Goal: Task Accomplishment & Management: Complete application form

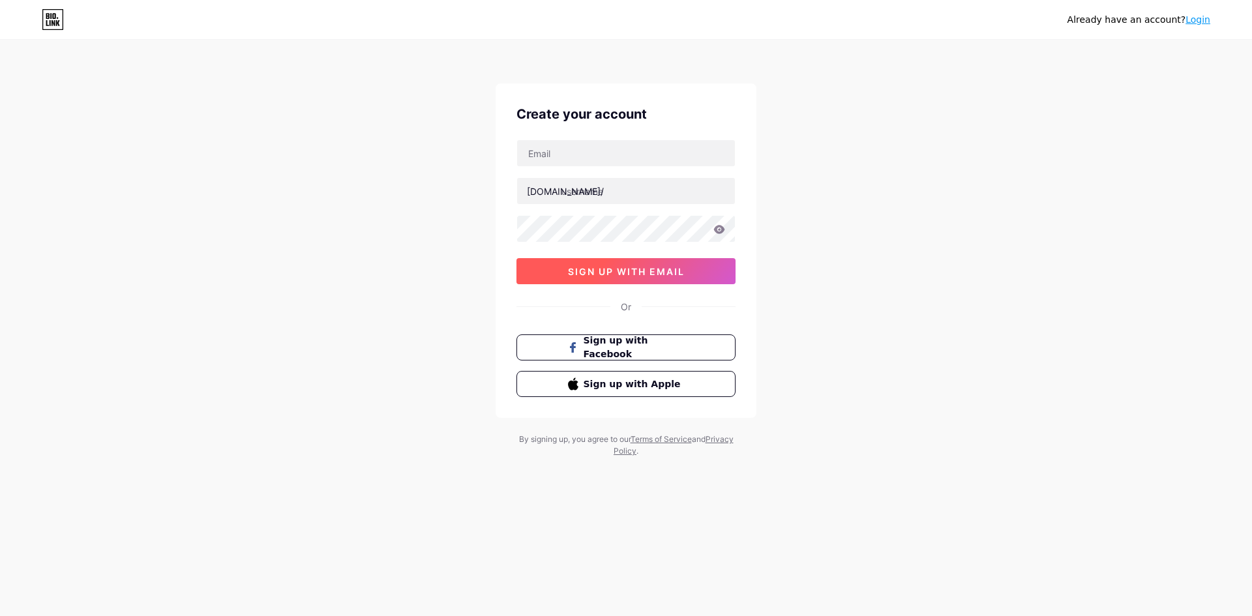
click at [626, 269] on span "sign up with email" at bounding box center [626, 271] width 117 height 11
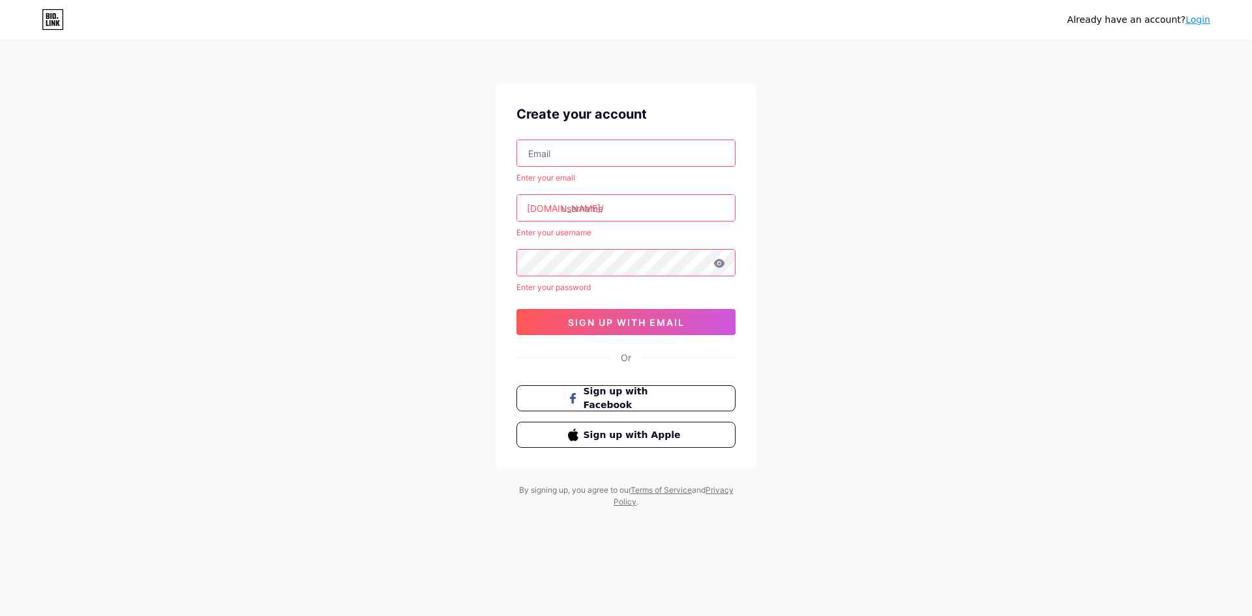
click at [591, 155] on input "text" at bounding box center [626, 153] width 218 height 26
click at [598, 152] on input "text" at bounding box center [626, 153] width 218 height 26
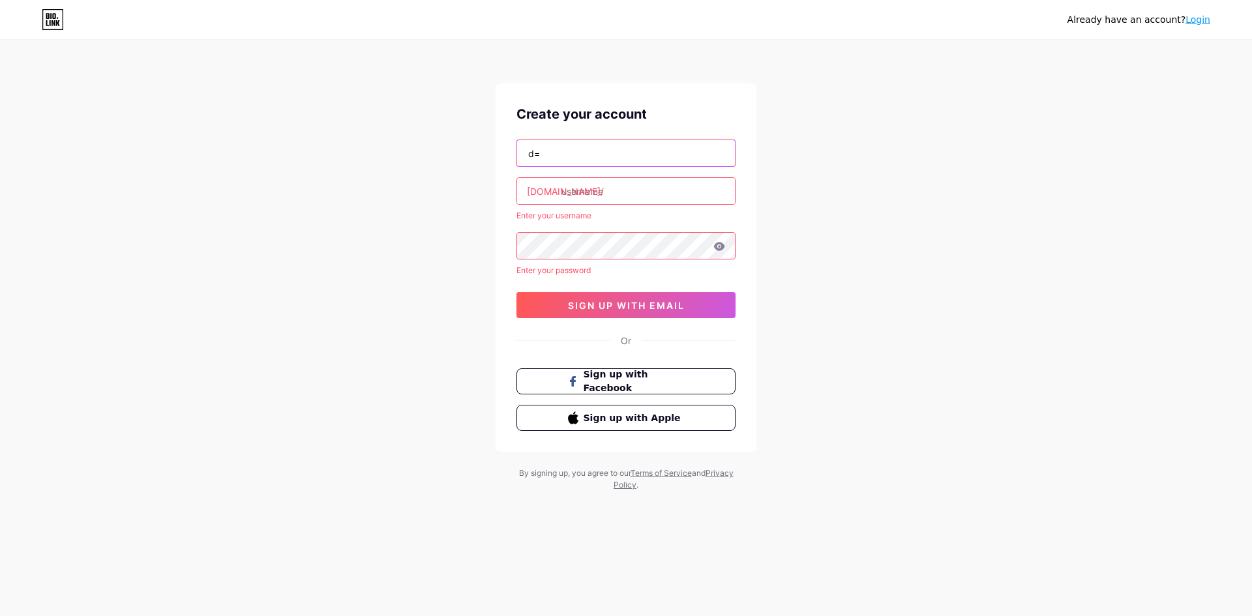
type input "d"
type input "[EMAIL_ADDRESS][DOMAIN_NAME]"
click at [614, 189] on input "text" at bounding box center [626, 191] width 218 height 26
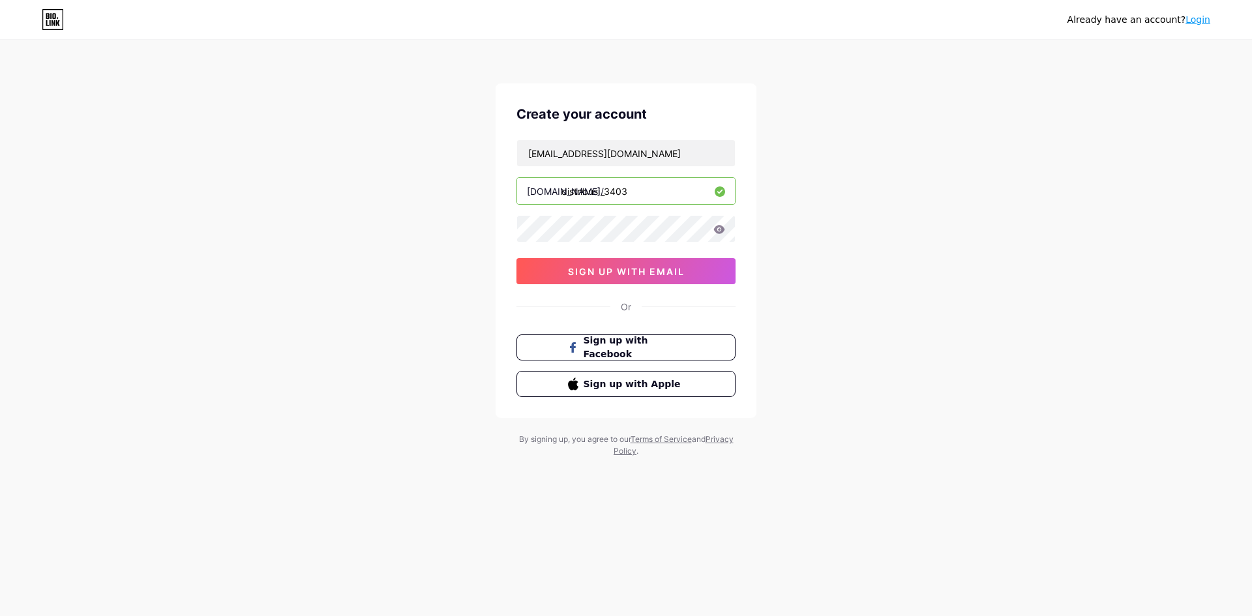
type input "distribusi_3403"
click at [720, 233] on icon at bounding box center [719, 229] width 11 height 8
click at [638, 271] on span "sign up with email" at bounding box center [626, 271] width 117 height 11
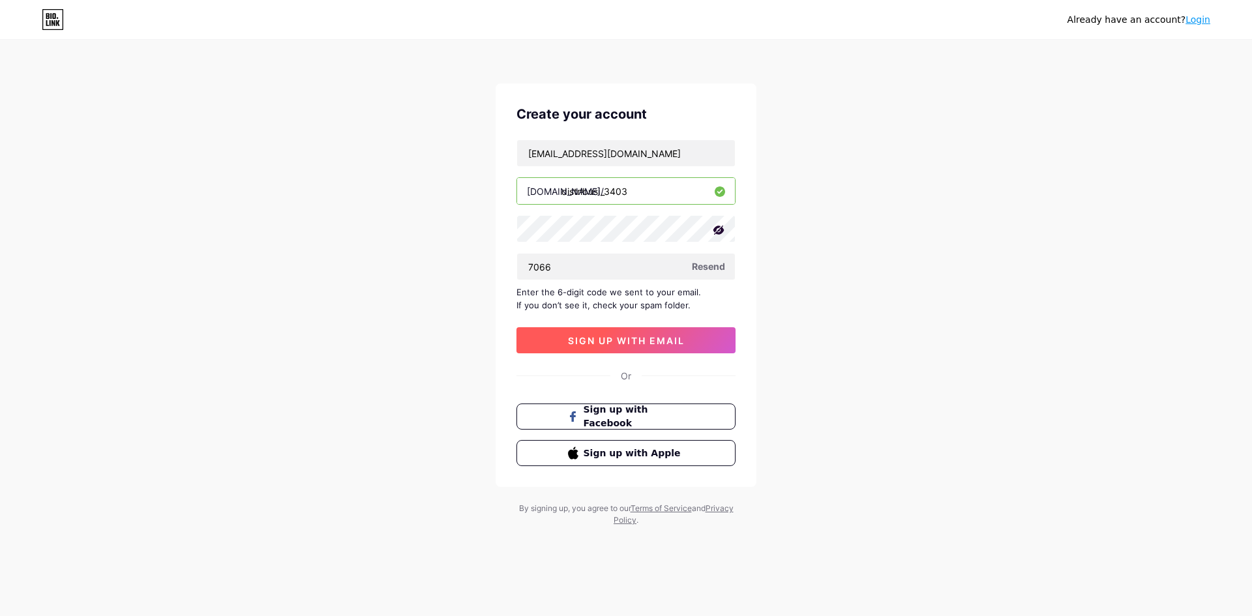
click at [627, 342] on span "sign up with email" at bounding box center [626, 340] width 117 height 11
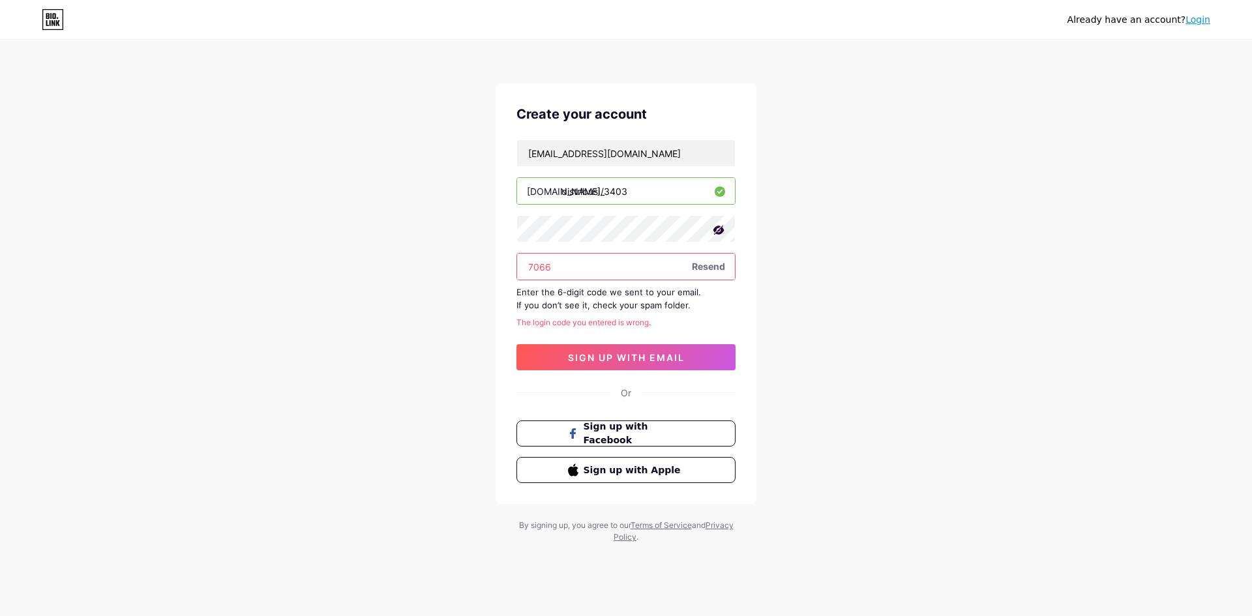
click at [713, 264] on span "Resend" at bounding box center [708, 266] width 33 height 14
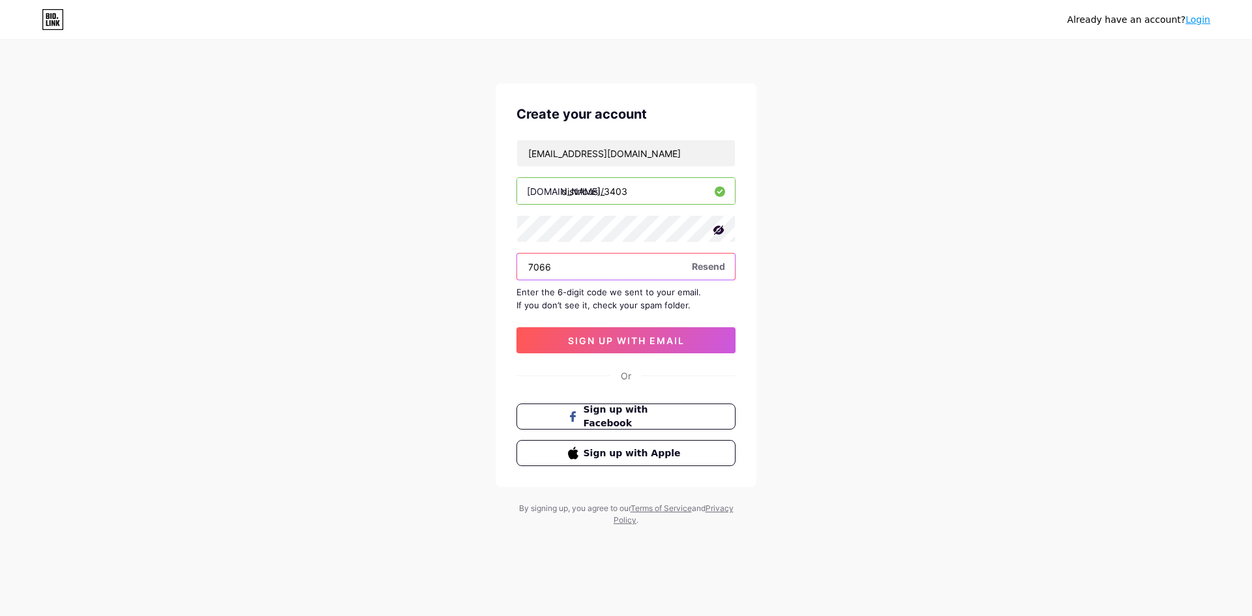
click at [598, 265] on input "7066" at bounding box center [626, 267] width 218 height 26
type input "7"
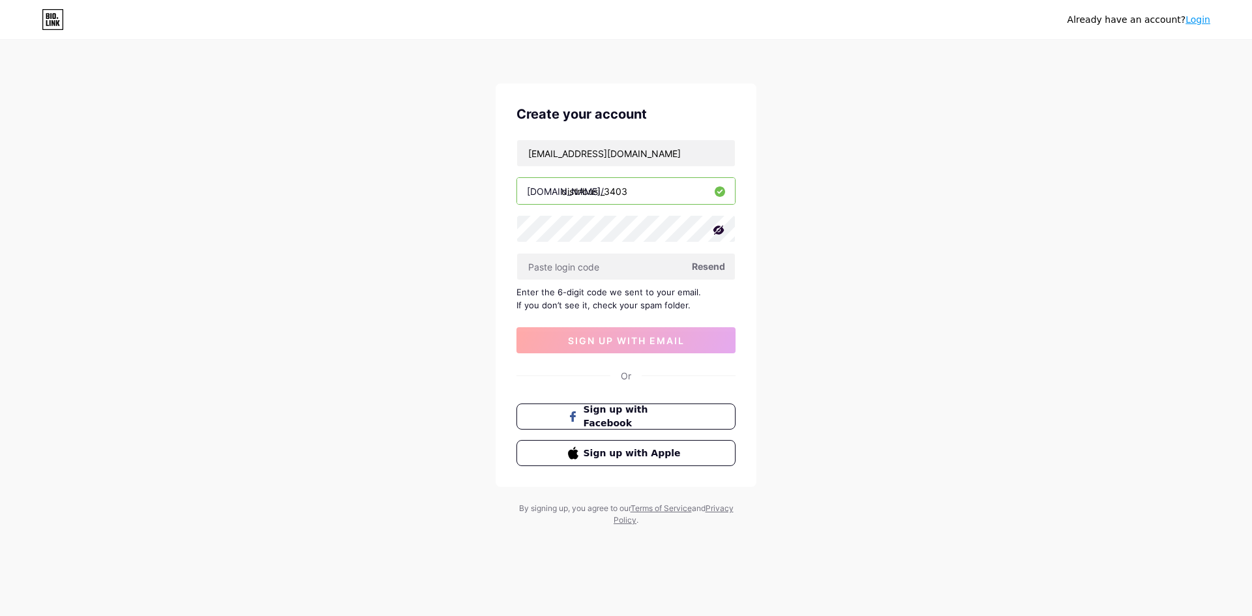
click at [851, 382] on div "Already have an account? Login Create your account [EMAIL_ADDRESS][DOMAIN_NAME]…" at bounding box center [626, 284] width 1252 height 568
click at [1082, 147] on div "Already have an account? Login Create your account [EMAIL_ADDRESS][DOMAIN_NAME]…" at bounding box center [626, 284] width 1252 height 568
click at [580, 266] on input "text" at bounding box center [626, 267] width 218 height 26
paste input "202253"
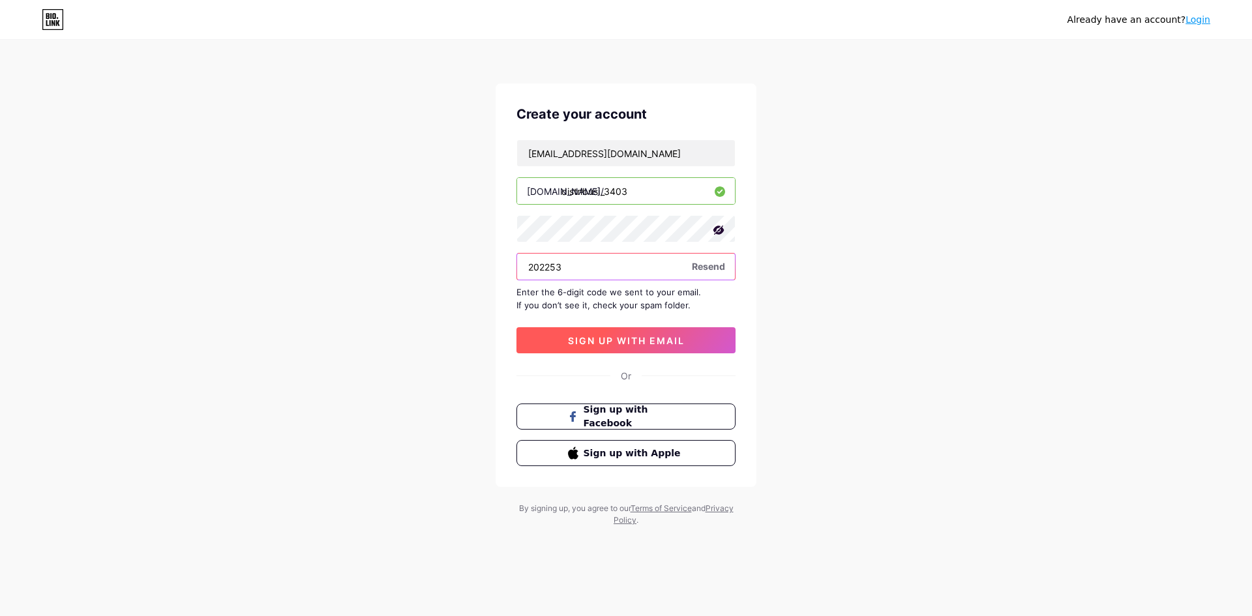
type input "202253"
click at [633, 339] on span "sign up with email" at bounding box center [626, 340] width 117 height 11
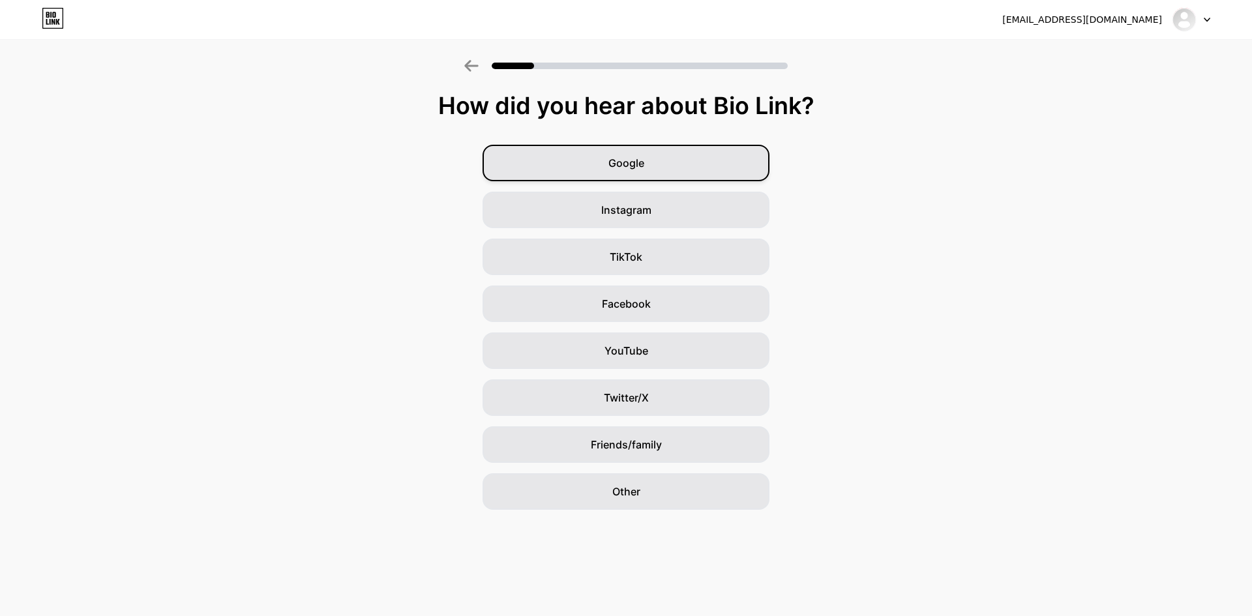
click at [632, 162] on span "Google" at bounding box center [626, 163] width 36 height 16
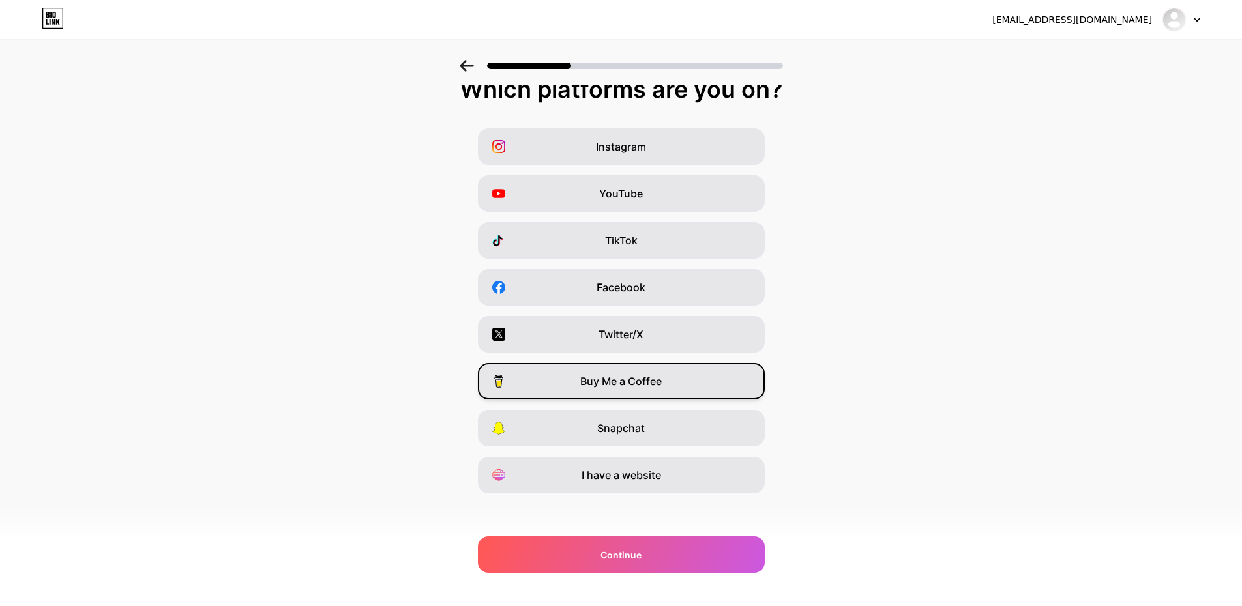
scroll to position [21, 0]
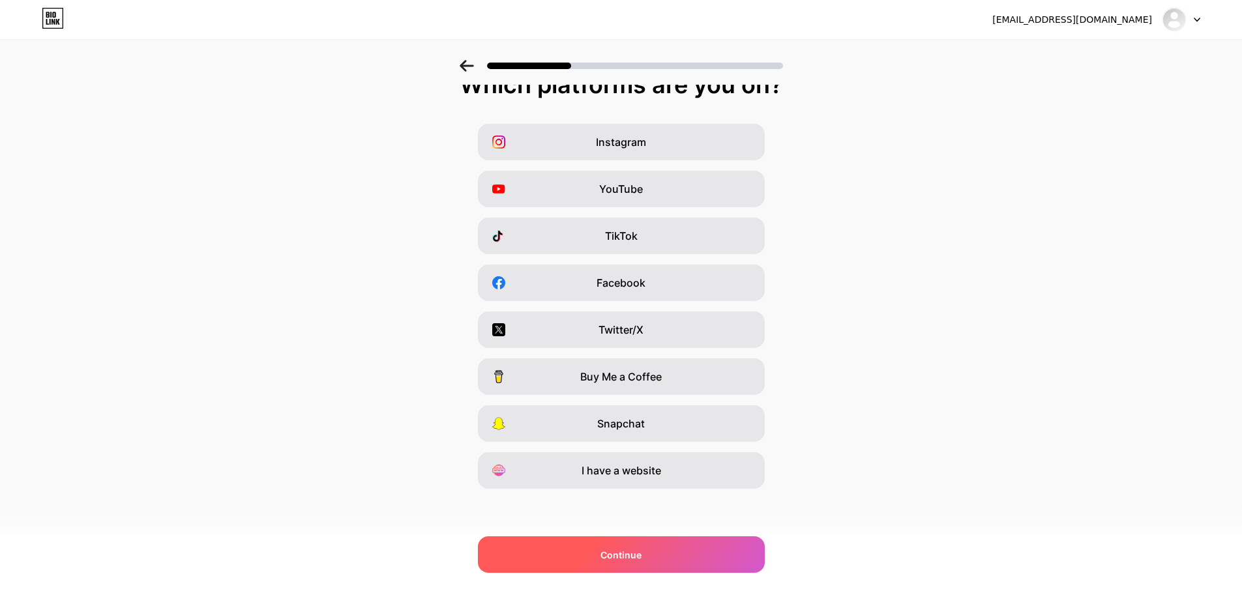
click at [642, 557] on span "Continue" at bounding box center [620, 555] width 41 height 14
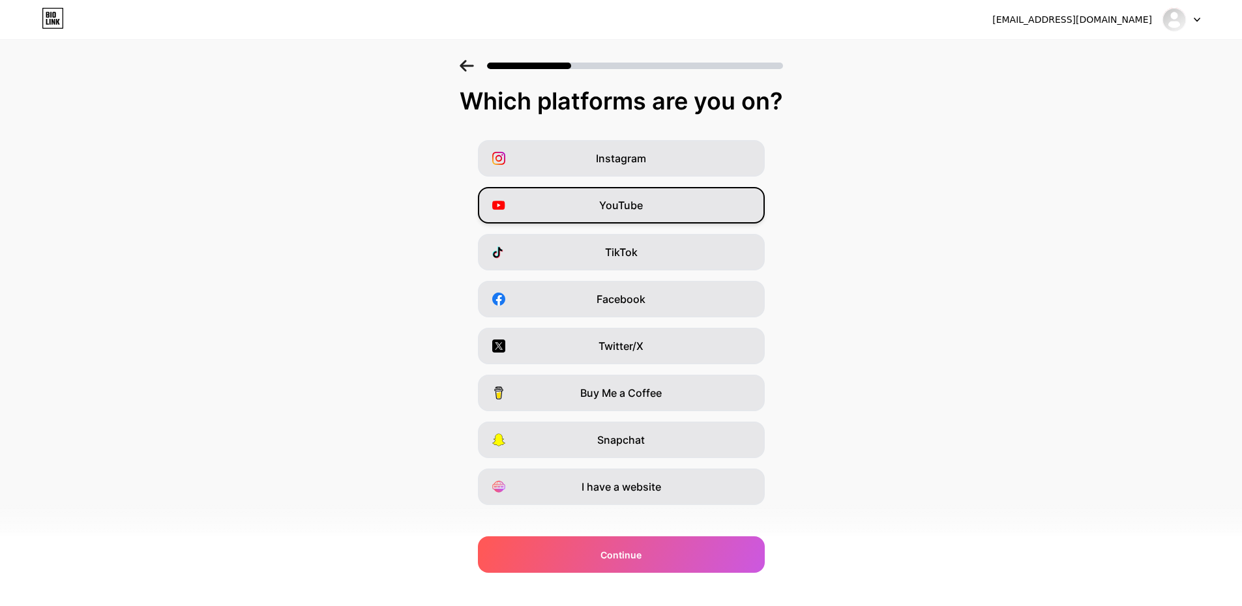
scroll to position [0, 0]
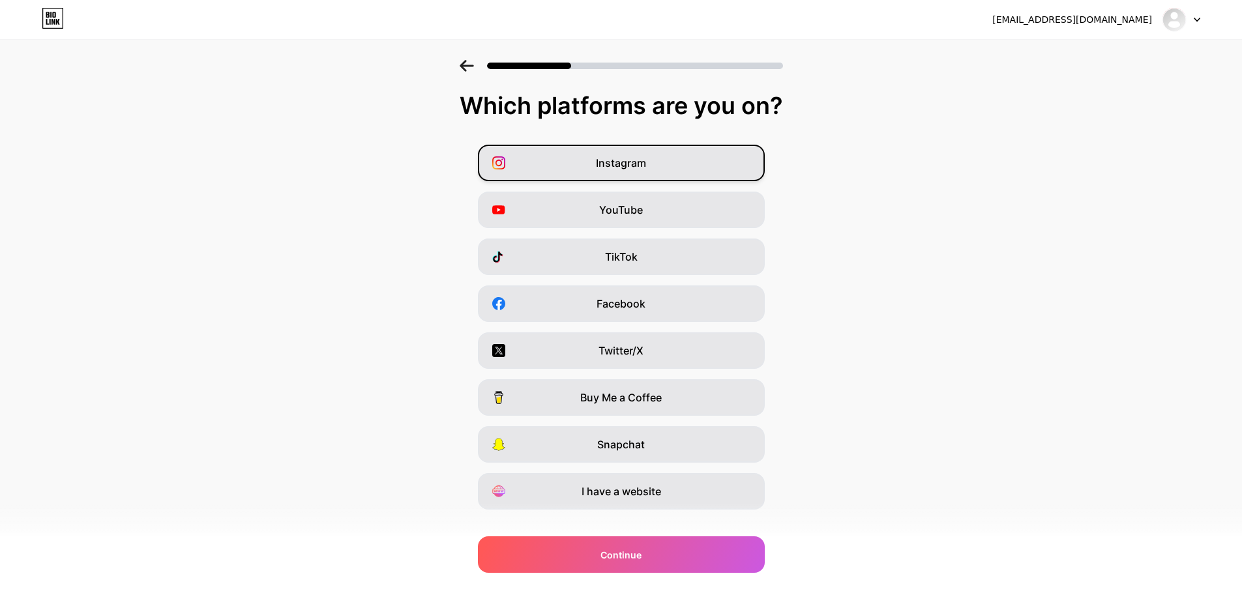
click at [655, 161] on div "Instagram" at bounding box center [621, 163] width 287 height 37
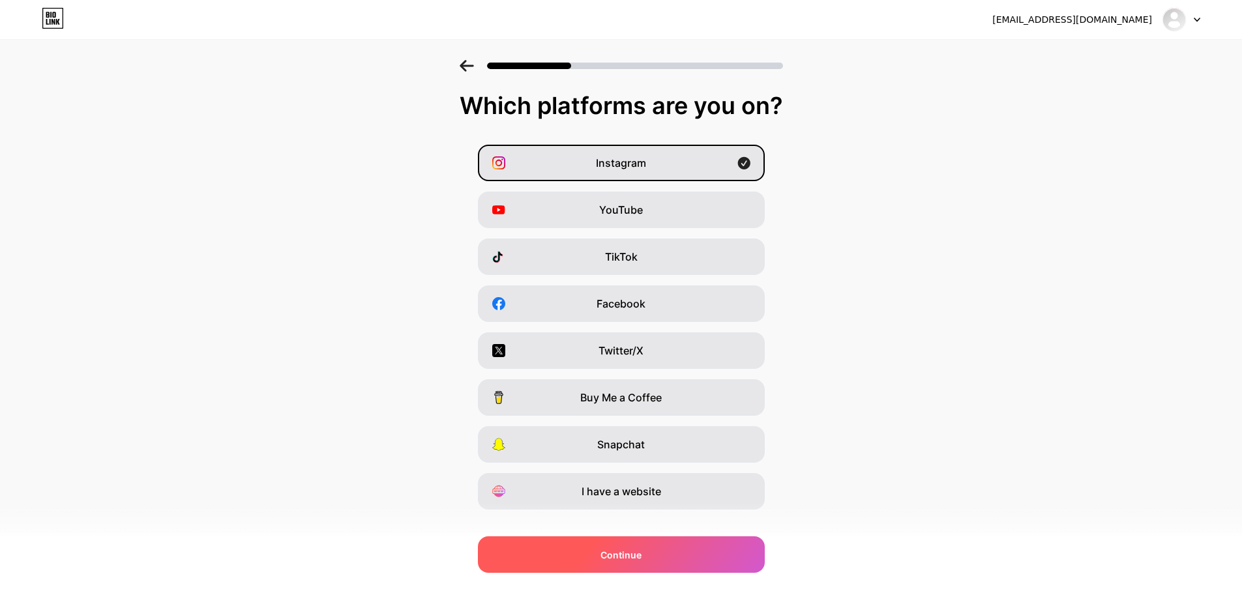
scroll to position [21, 0]
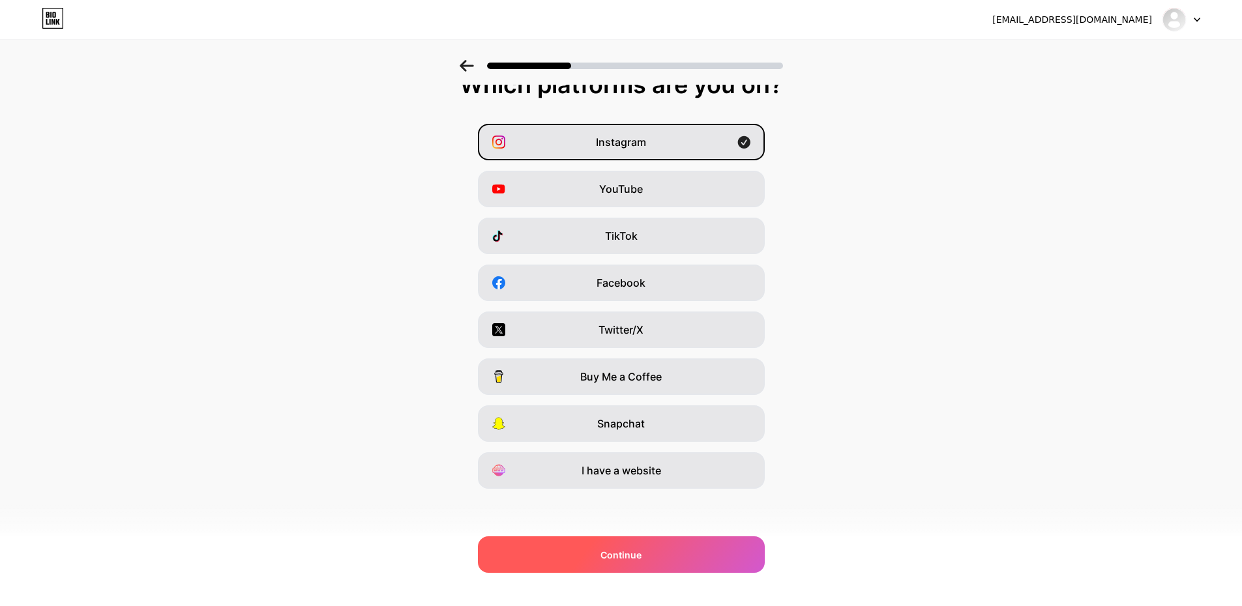
click at [642, 554] on span "Continue" at bounding box center [620, 555] width 41 height 14
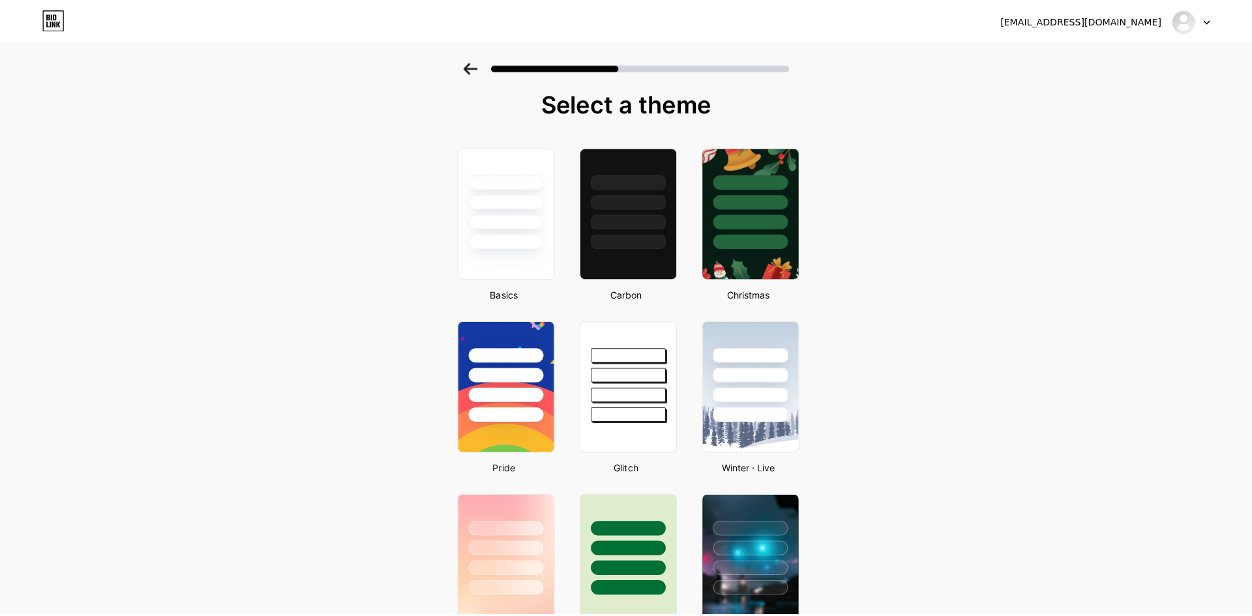
scroll to position [0, 0]
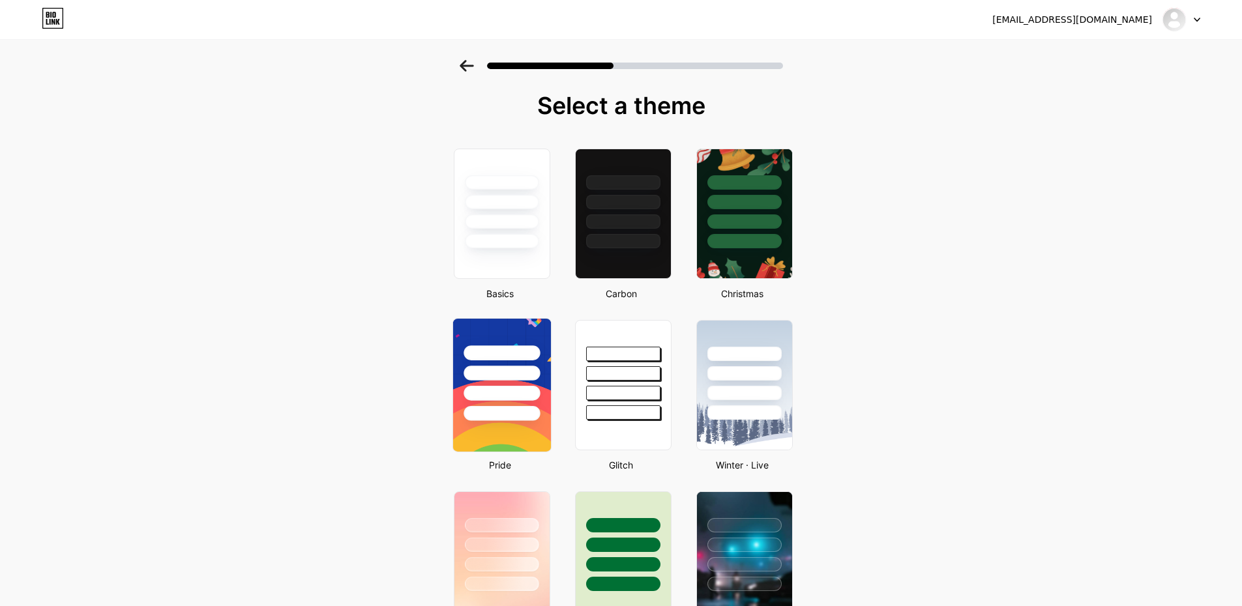
click at [511, 383] on div at bounding box center [501, 370] width 98 height 102
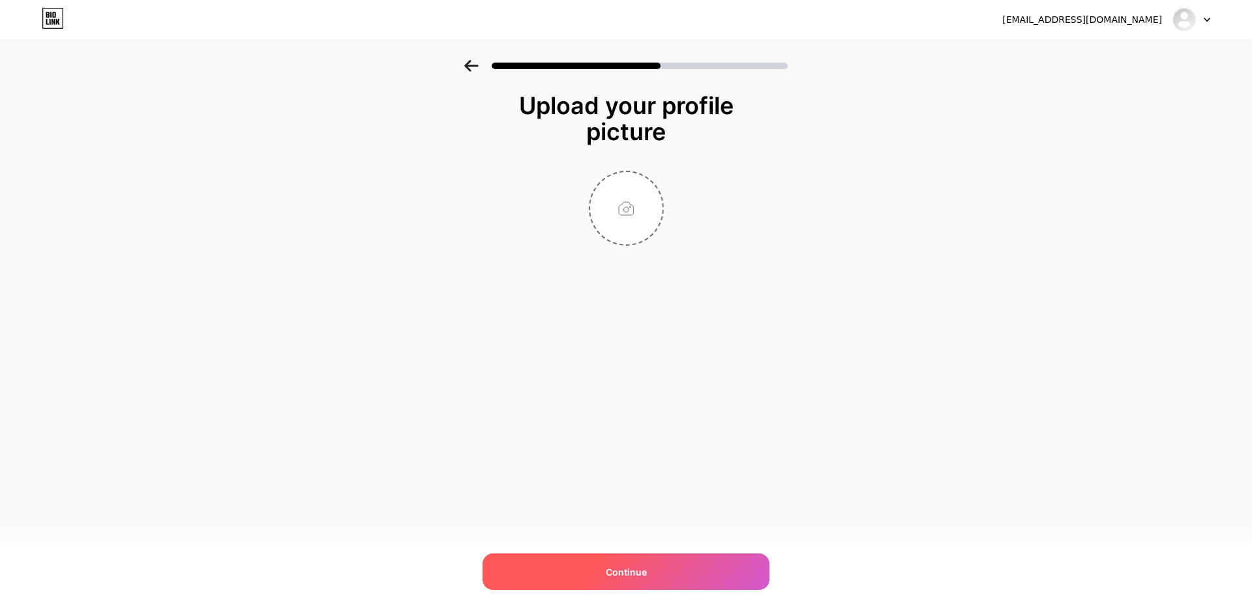
click at [625, 565] on span "Continue" at bounding box center [626, 572] width 41 height 14
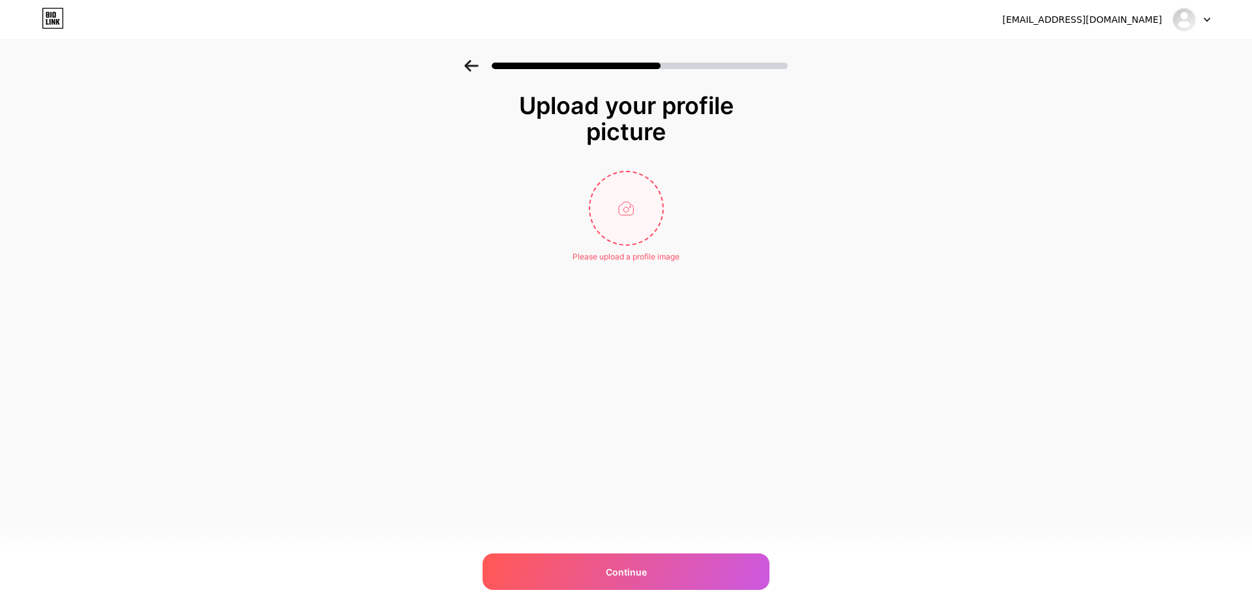
click at [627, 211] on input "file" at bounding box center [626, 208] width 72 height 72
type input "C:\fakepath\logo bps.png"
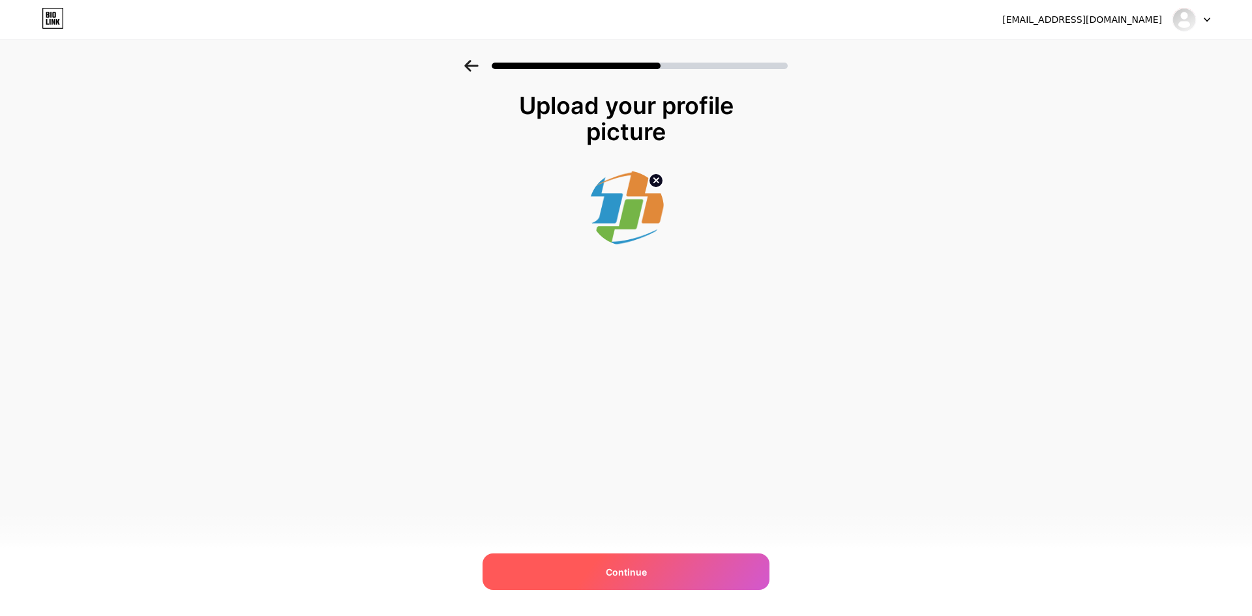
click at [662, 565] on div "Continue" at bounding box center [625, 572] width 287 height 37
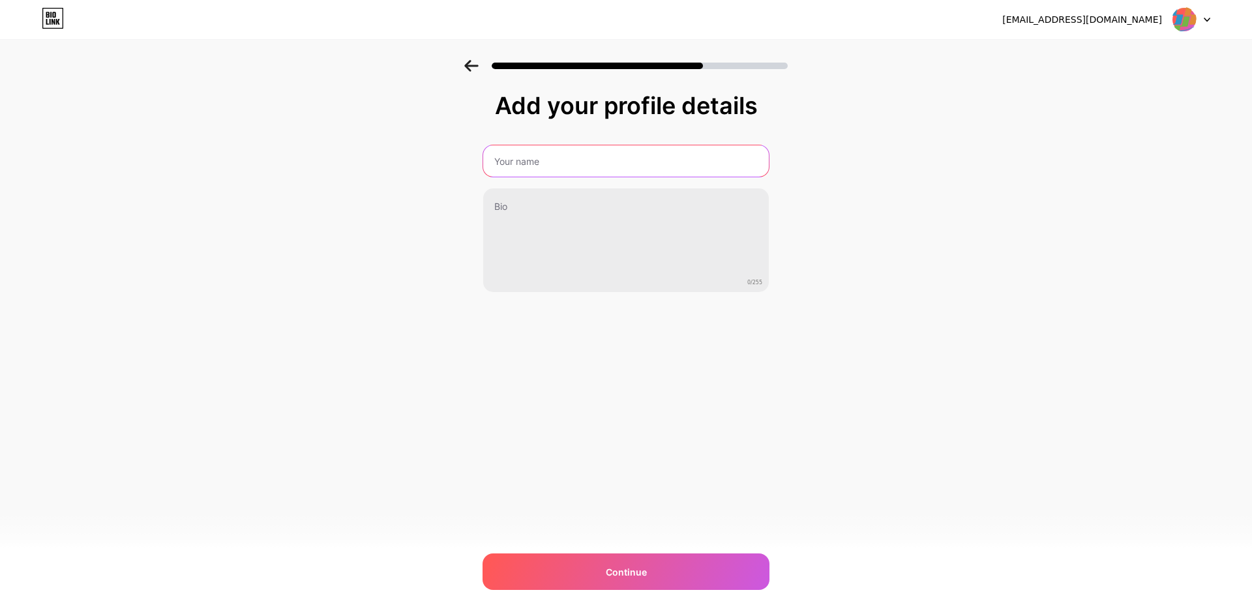
click at [563, 162] on input "text" at bounding box center [626, 160] width 286 height 31
type input "Distribusi3403"
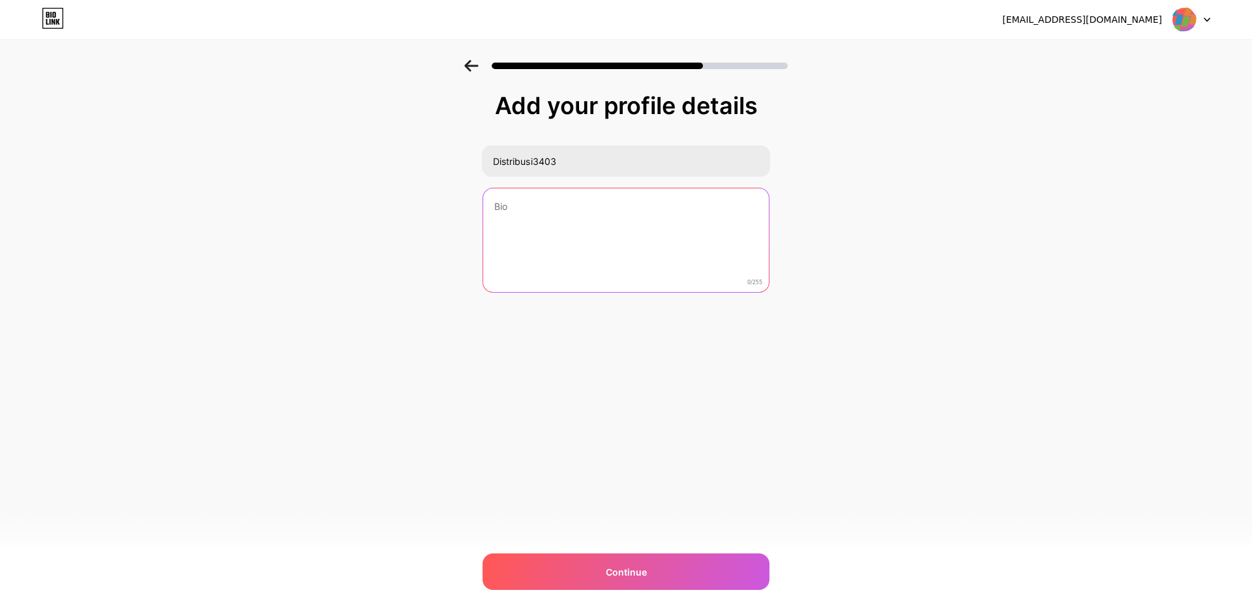
click at [544, 200] on textarea at bounding box center [626, 240] width 286 height 105
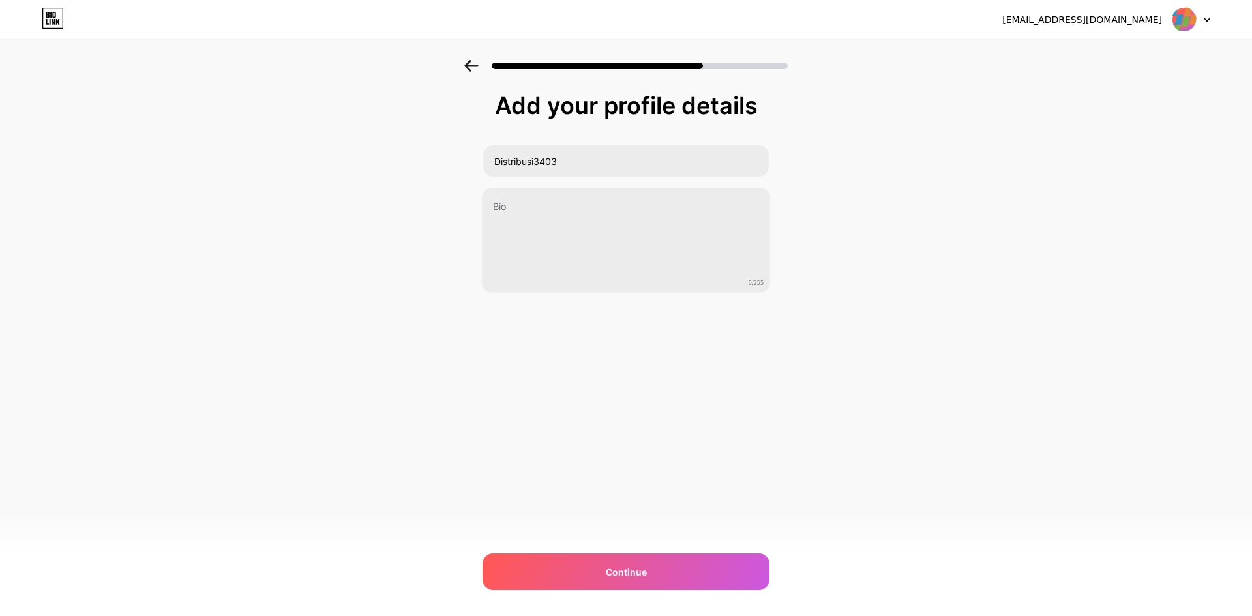
click at [634, 379] on div "[EMAIL_ADDRESS][DOMAIN_NAME] Logout Link Copied Add your profile details Distri…" at bounding box center [626, 308] width 1252 height 616
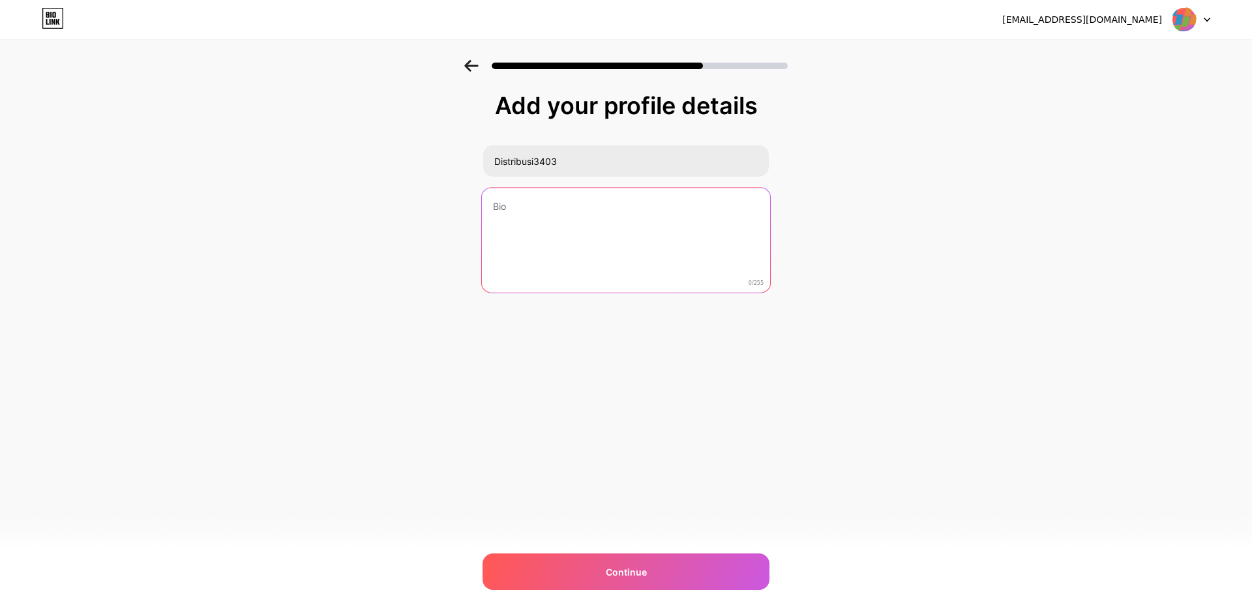
click at [548, 222] on textarea at bounding box center [626, 241] width 288 height 106
type textarea "Kumpulan Link Statistik Distribusi [PERSON_NAME]"
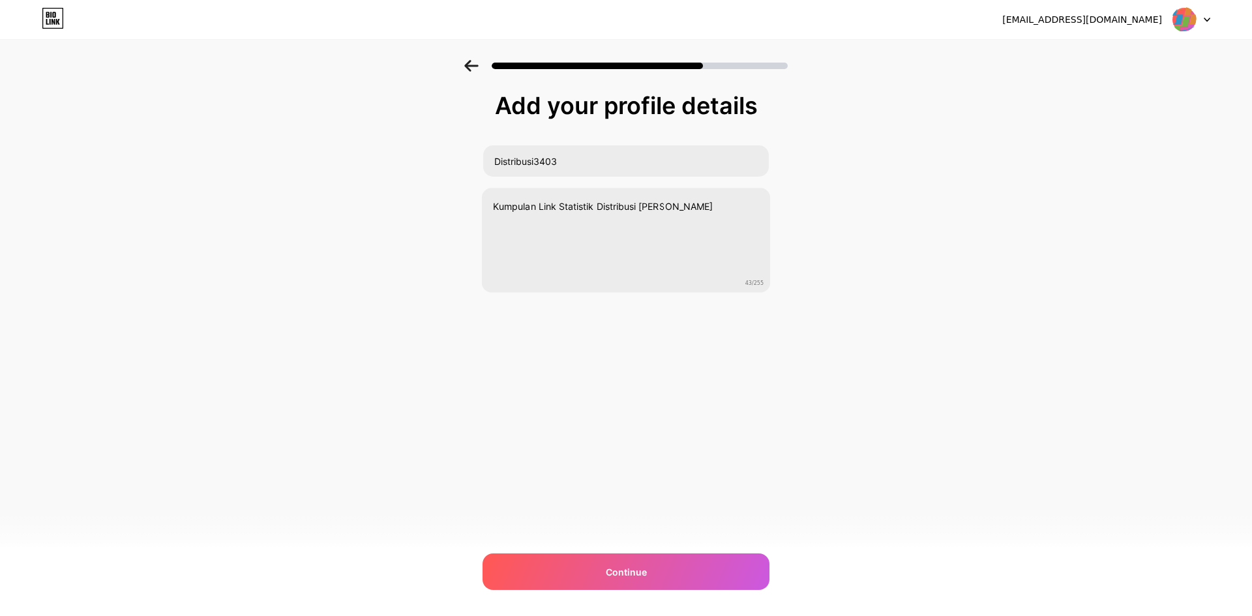
click at [660, 399] on div "[EMAIL_ADDRESS][DOMAIN_NAME] Logout Link Copied Add your profile details Distri…" at bounding box center [626, 308] width 1252 height 616
click at [672, 570] on div "Continue" at bounding box center [625, 572] width 287 height 37
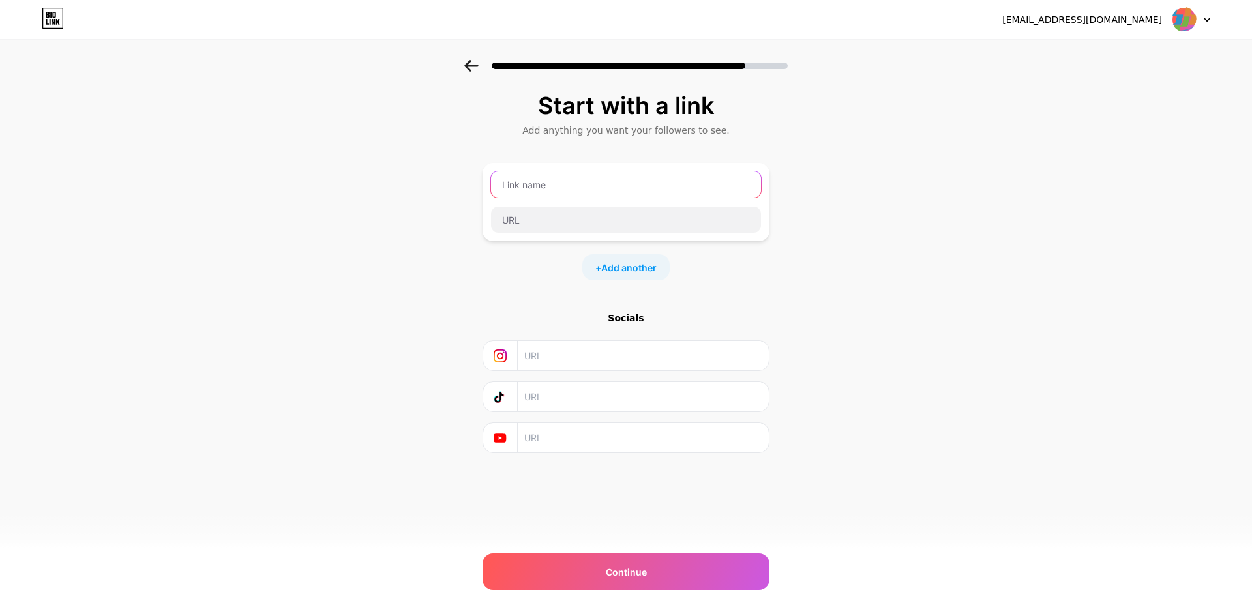
click at [584, 184] on input "text" at bounding box center [626, 184] width 270 height 26
type input "d"
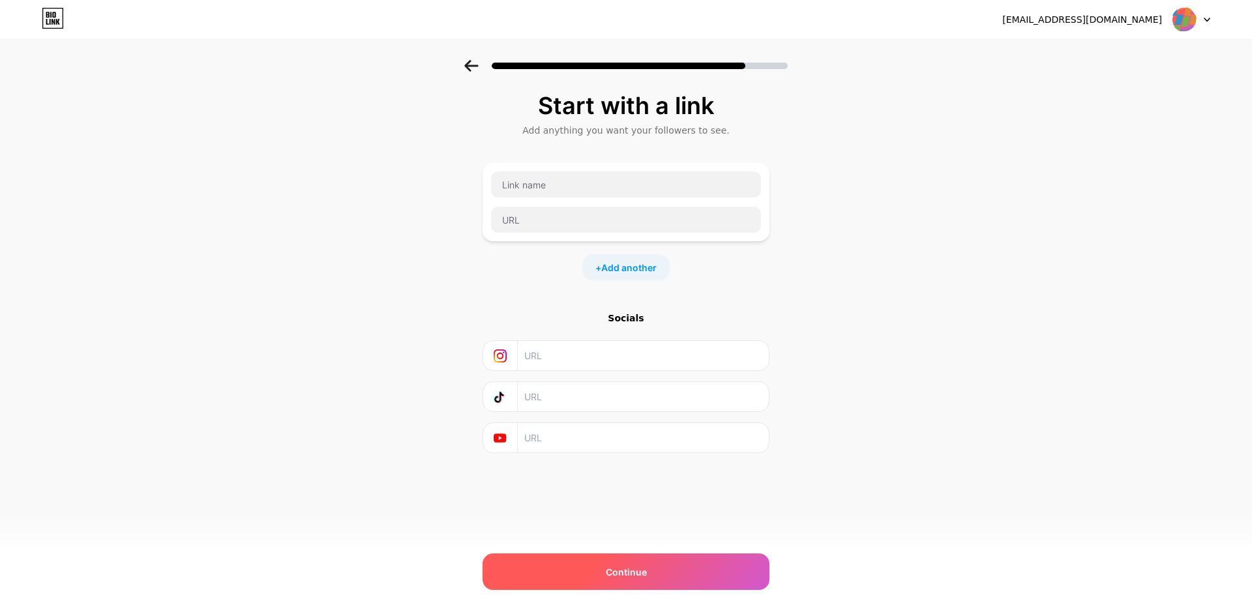
click at [608, 567] on span "Continue" at bounding box center [626, 572] width 41 height 14
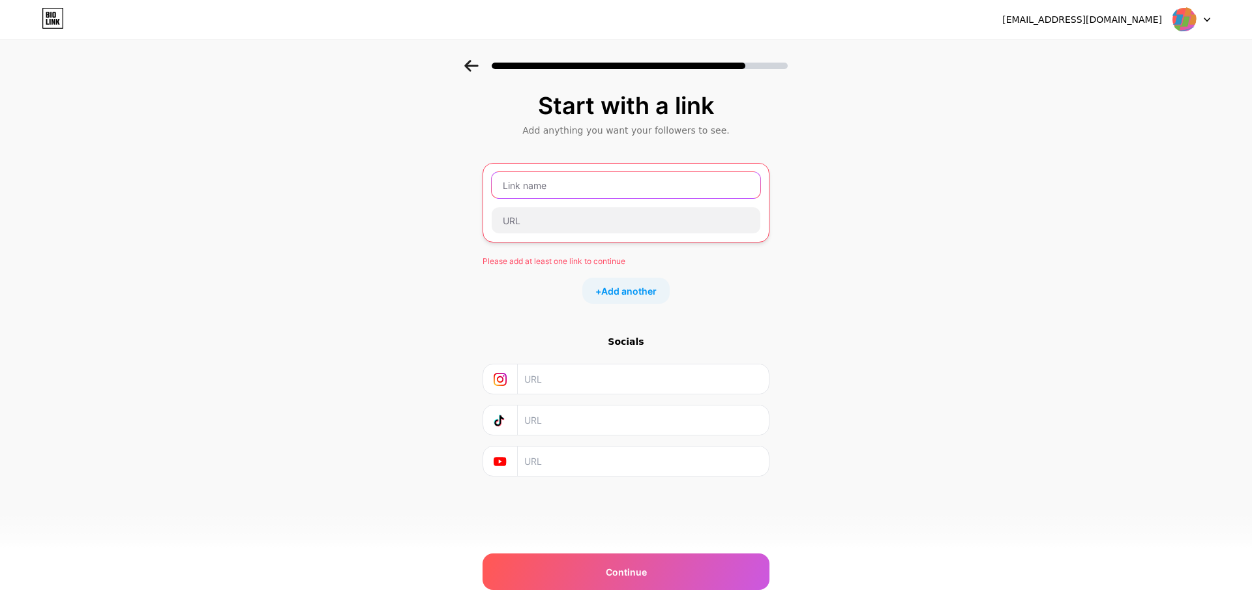
click at [673, 181] on input "text" at bounding box center [626, 185] width 269 height 26
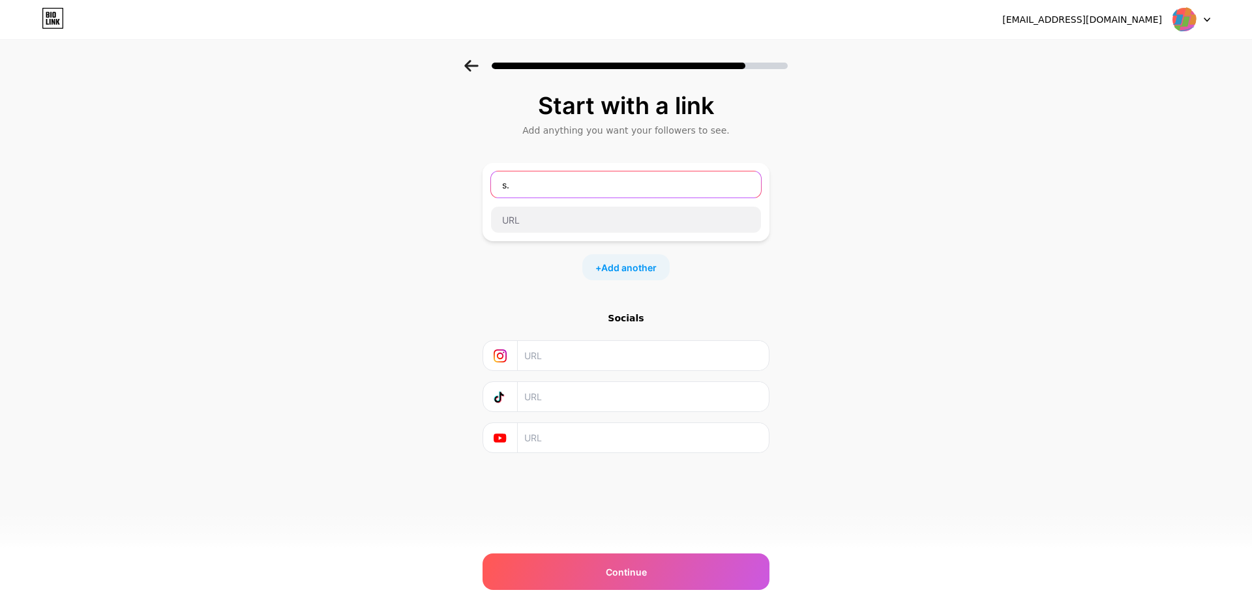
type input "s"
type input "DIRGAHAYU"
click at [541, 221] on input "text" at bounding box center [626, 220] width 270 height 26
type input "S"
paste input "[URL][DOMAIN_NAME]"
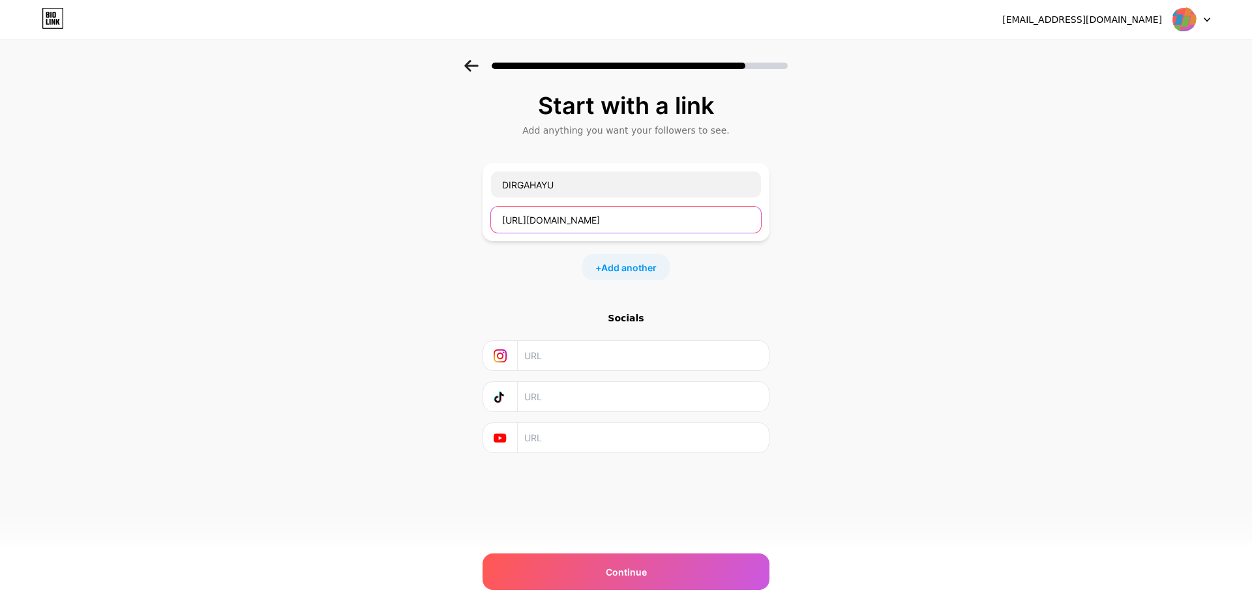
type input "[URL][DOMAIN_NAME]"
click at [859, 278] on div "Start with a link Add anything you want your followers to see. DIRGAHAYU [URL][…" at bounding box center [626, 289] width 1252 height 458
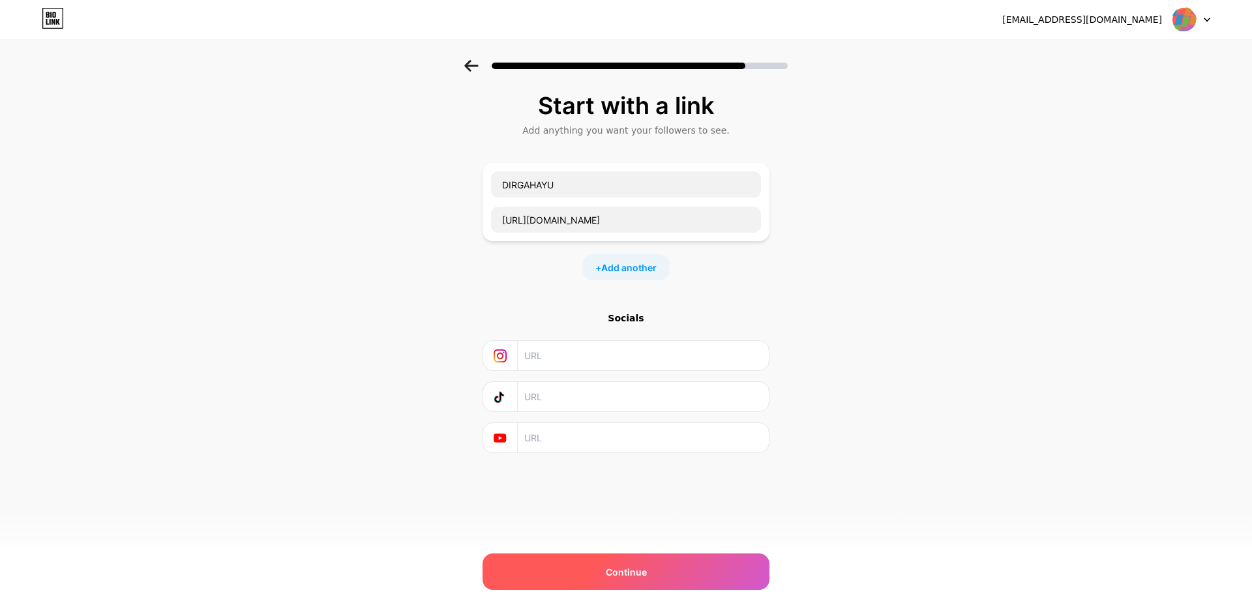
click at [630, 576] on span "Continue" at bounding box center [626, 572] width 41 height 14
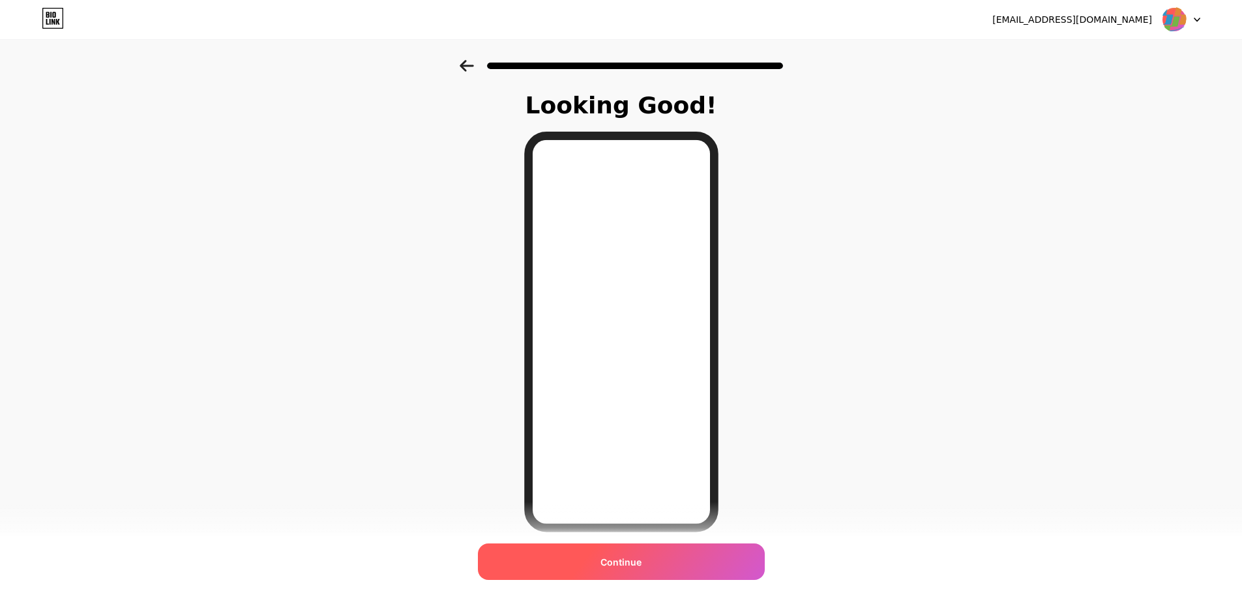
click at [630, 558] on span "Continue" at bounding box center [620, 562] width 41 height 14
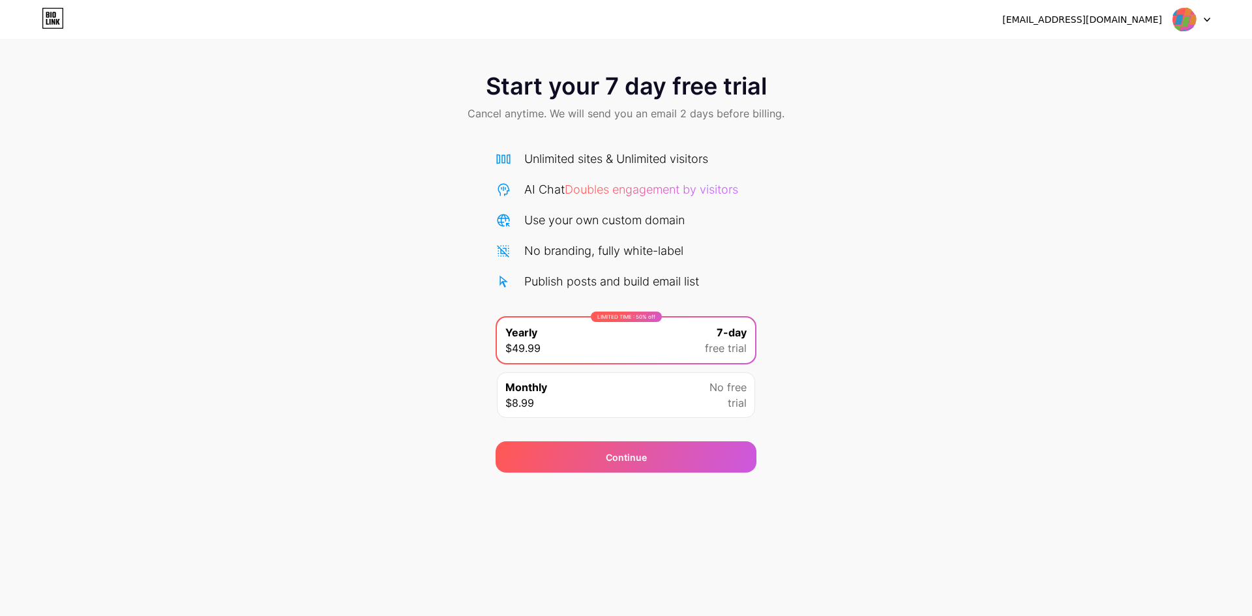
click at [1205, 20] on icon at bounding box center [1207, 20] width 7 height 5
click at [1061, 211] on div "Start your 7 day free trial Cancel anytime. We will send you an email 2 days be…" at bounding box center [626, 266] width 1252 height 413
click at [1209, 14] on div at bounding box center [1191, 19] width 38 height 23
click at [1109, 19] on div "[EMAIL_ADDRESS][DOMAIN_NAME]" at bounding box center [1082, 20] width 160 height 14
click at [1076, 56] on li "Logout" at bounding box center [1129, 53] width 162 height 35
